Goal: Information Seeking & Learning: Learn about a topic

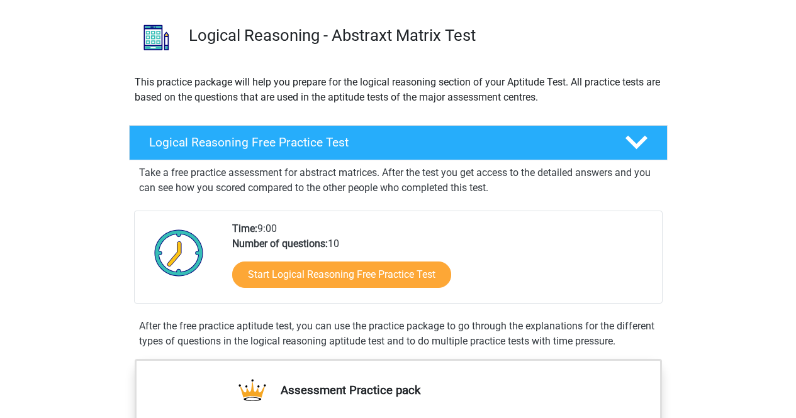
scroll to position [92, 0]
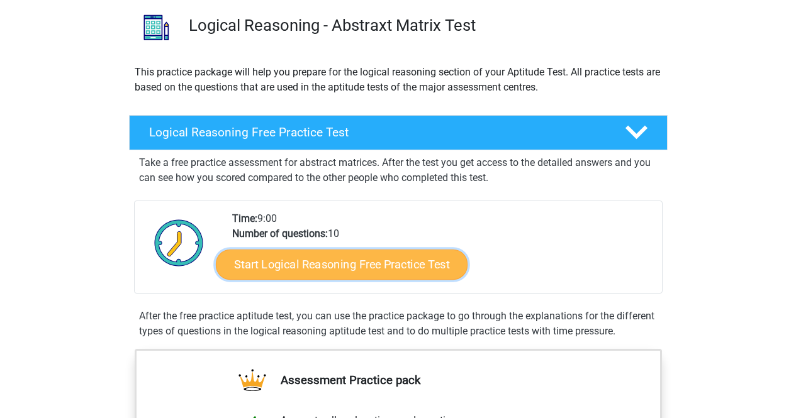
click at [374, 274] on link "Start Logical Reasoning Free Practice Test" at bounding box center [342, 264] width 252 height 30
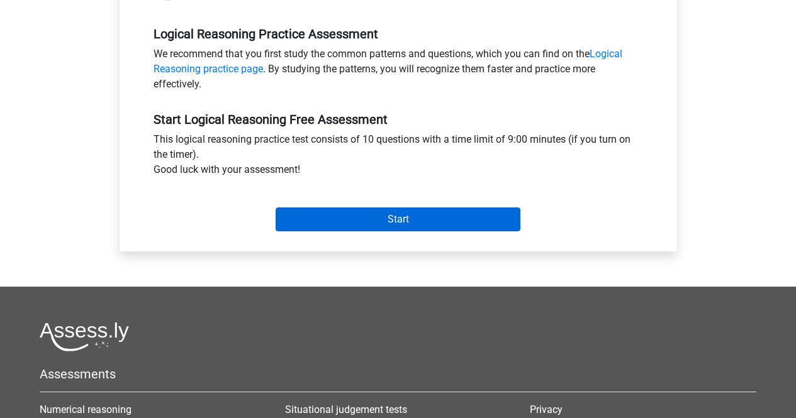
scroll to position [376, 0]
click at [401, 218] on input "Start" at bounding box center [398, 219] width 245 height 24
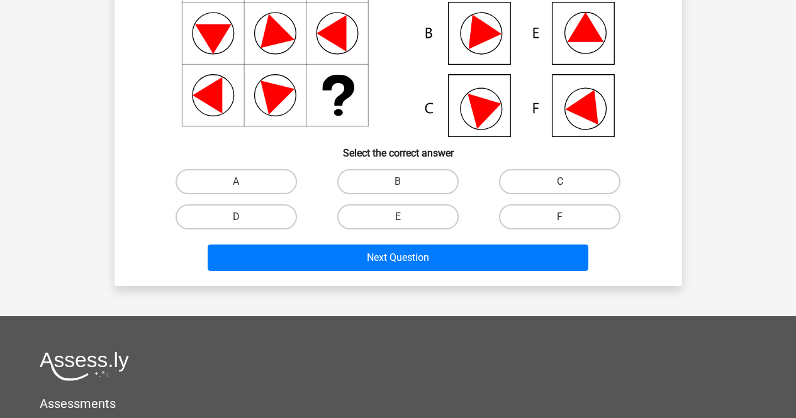
scroll to position [189, 0]
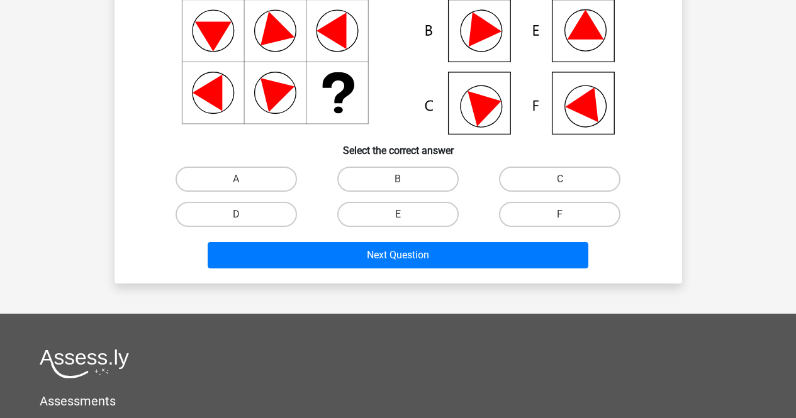
click at [485, 94] on icon at bounding box center [398, 31] width 507 height 208
click at [600, 174] on label "C" at bounding box center [559, 179] width 121 height 25
click at [568, 179] on input "C" at bounding box center [564, 183] width 8 height 8
radio input "true"
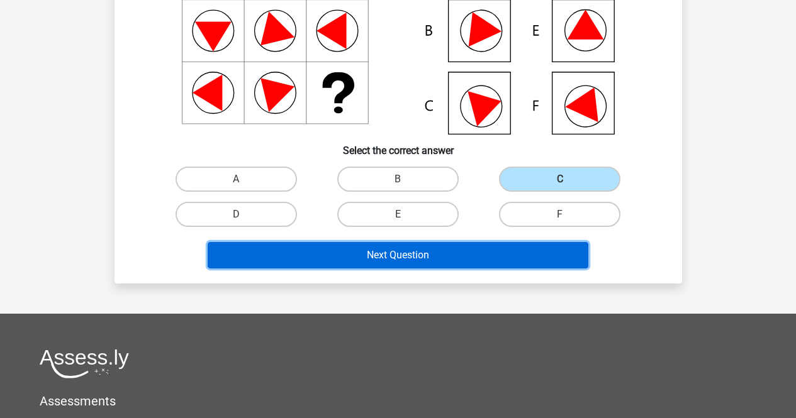
click at [517, 255] on button "Next Question" at bounding box center [398, 255] width 381 height 26
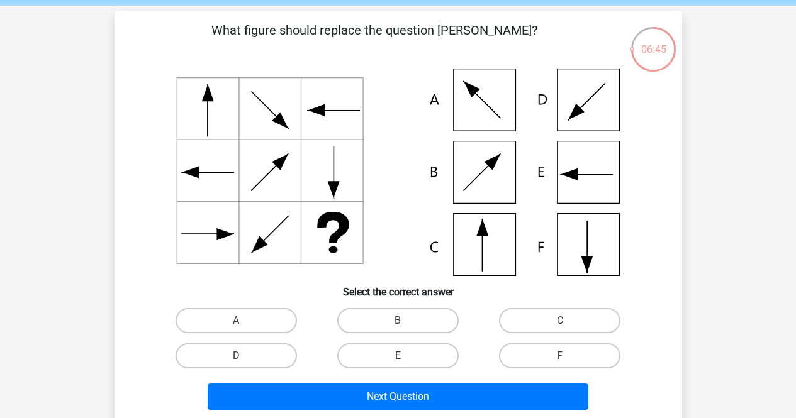
scroll to position [48, 0]
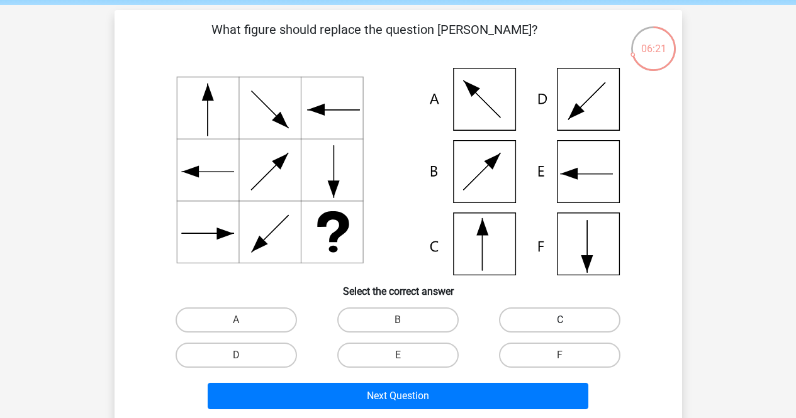
click at [571, 325] on label "C" at bounding box center [559, 320] width 121 height 25
click at [568, 325] on input "C" at bounding box center [564, 324] width 8 height 8
radio input "true"
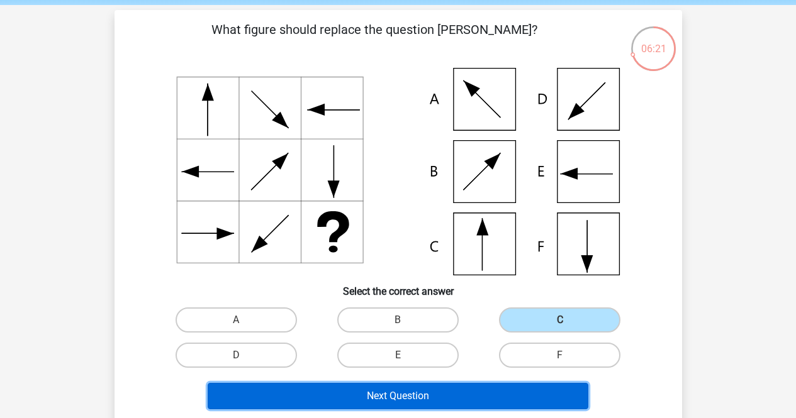
click at [532, 401] on button "Next Question" at bounding box center [398, 396] width 381 height 26
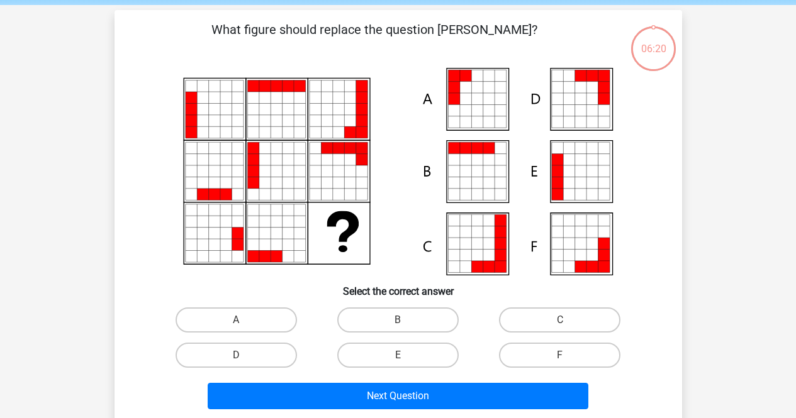
scroll to position [58, 0]
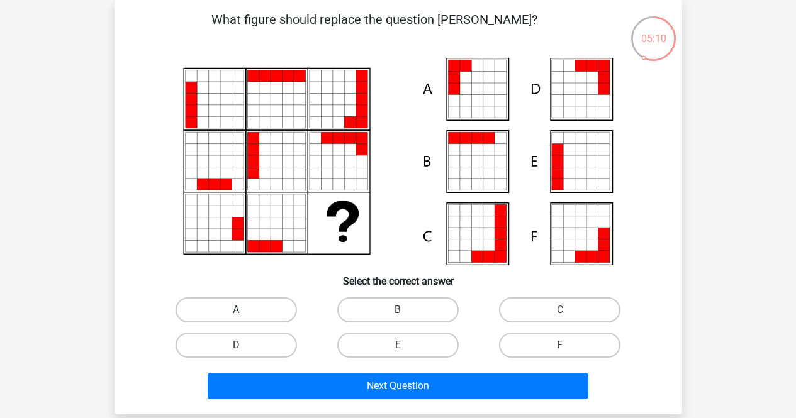
click at [259, 305] on label "A" at bounding box center [236, 310] width 121 height 25
click at [244, 310] on input "A" at bounding box center [240, 314] width 8 height 8
radio input "true"
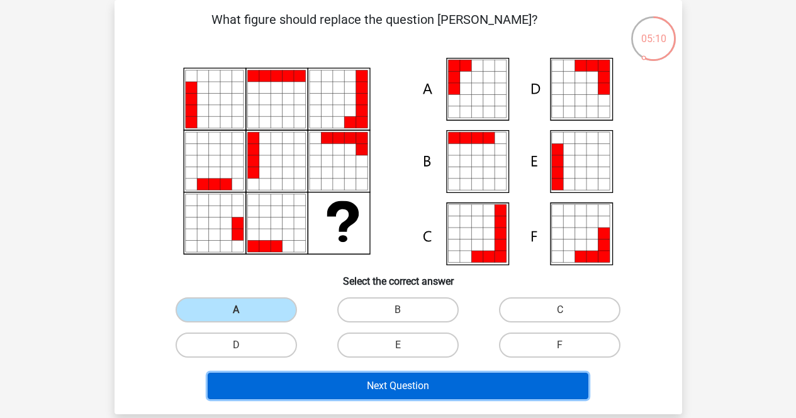
click at [360, 388] on button "Next Question" at bounding box center [398, 386] width 381 height 26
